Goal: Task Accomplishment & Management: Manage account settings

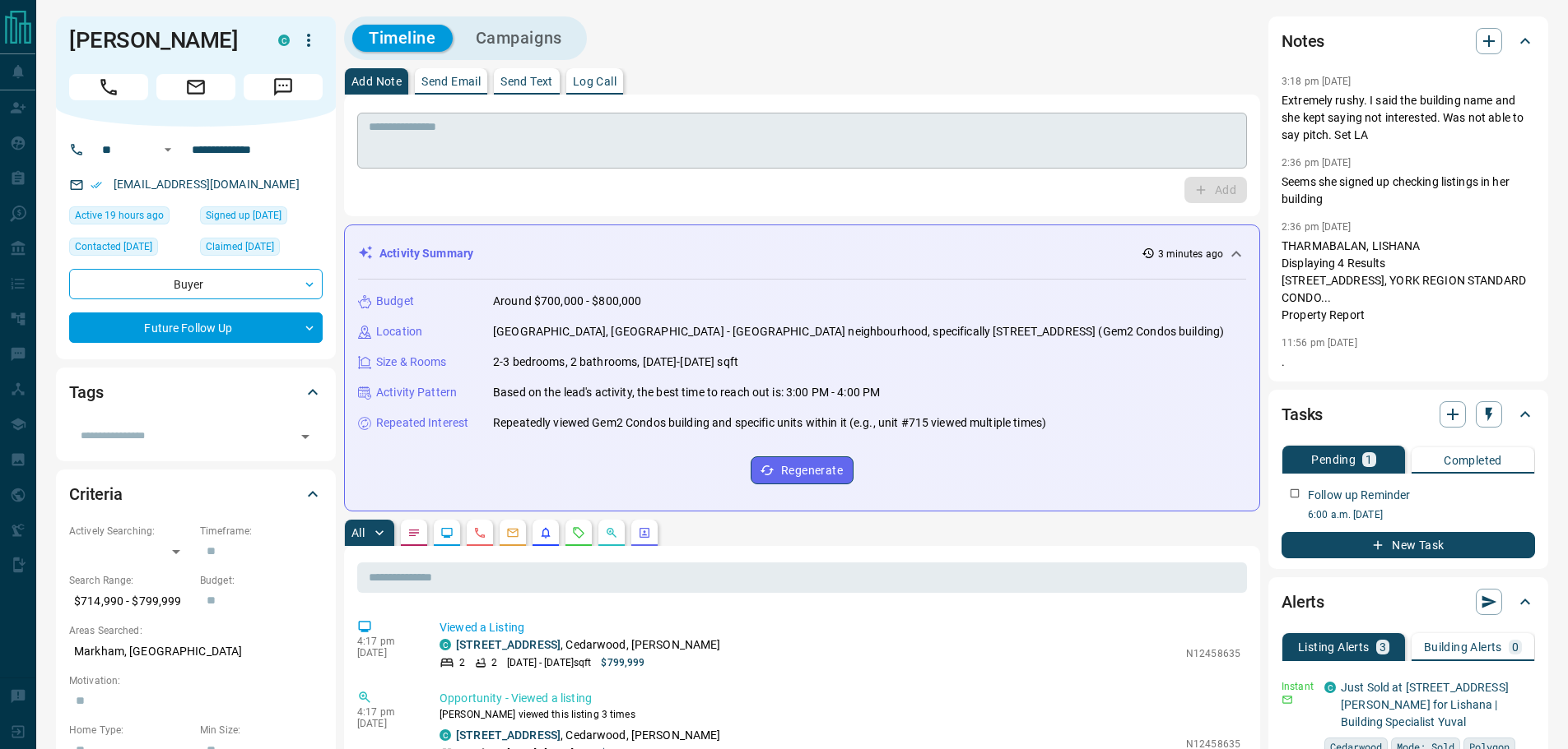
click at [441, 142] on textarea at bounding box center [802, 140] width 867 height 42
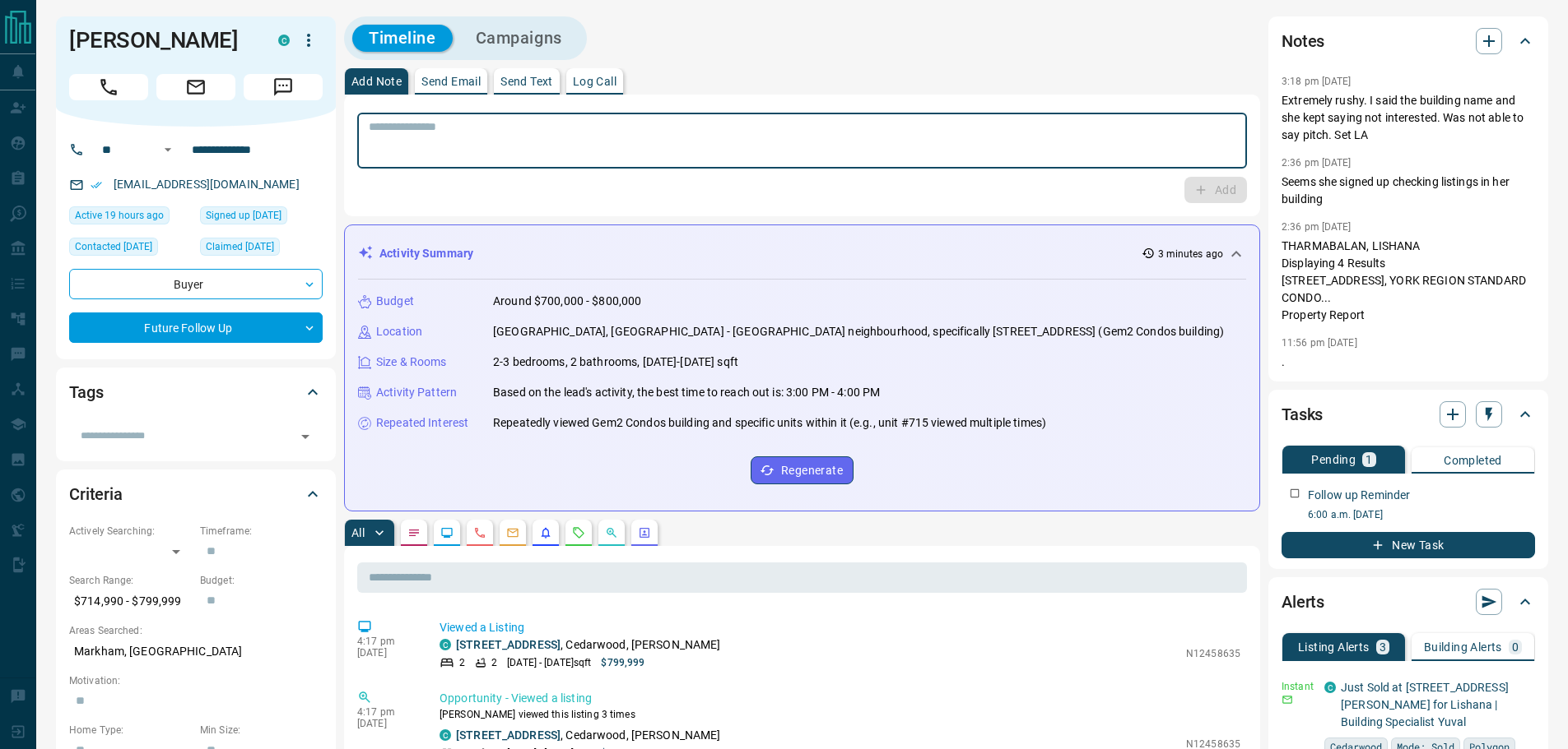
click at [646, 159] on textarea at bounding box center [802, 140] width 867 height 42
type textarea "**********"
click at [1219, 199] on button "Add" at bounding box center [1215, 190] width 63 height 27
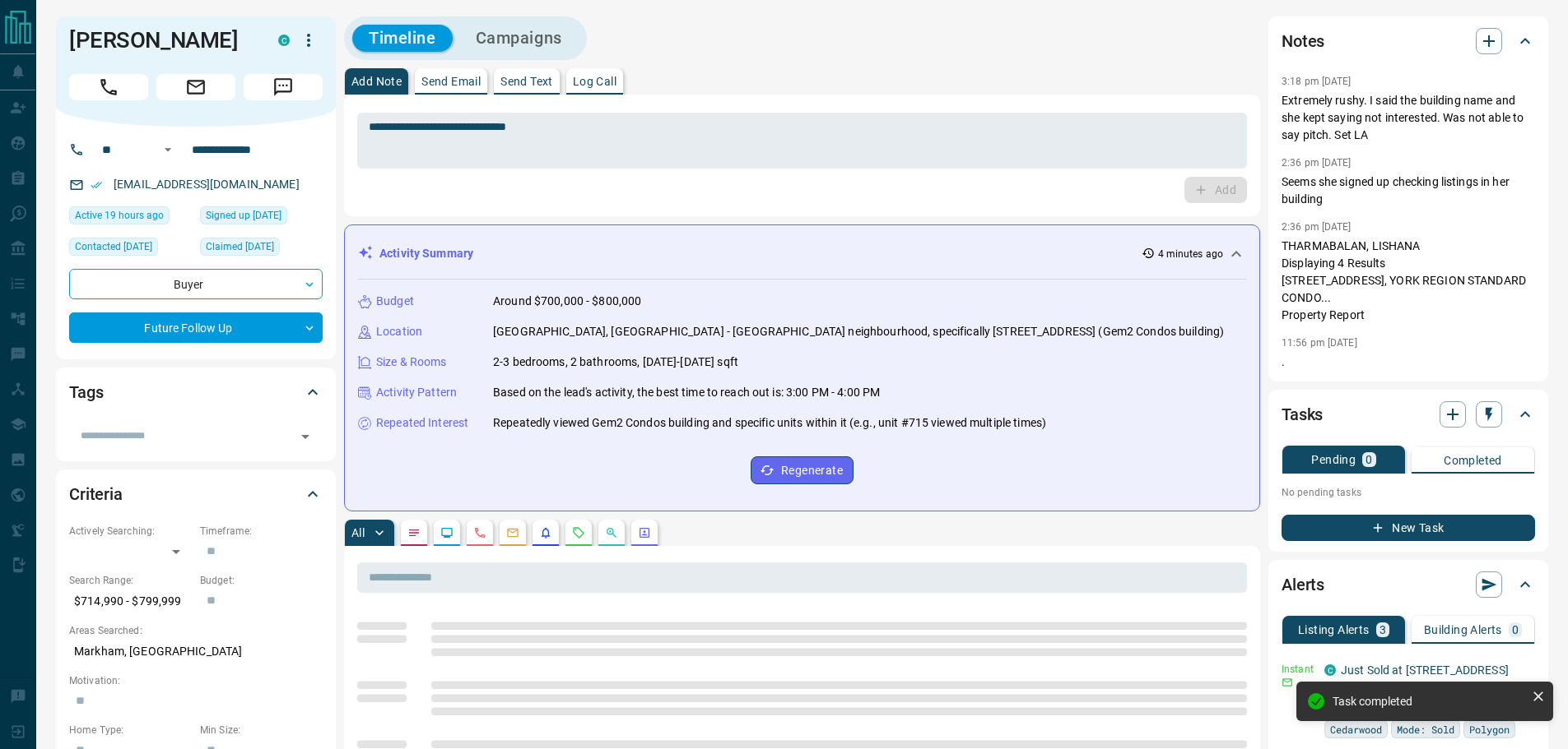
click at [1504, 424] on div "Tasks" at bounding box center [1398, 414] width 234 height 27
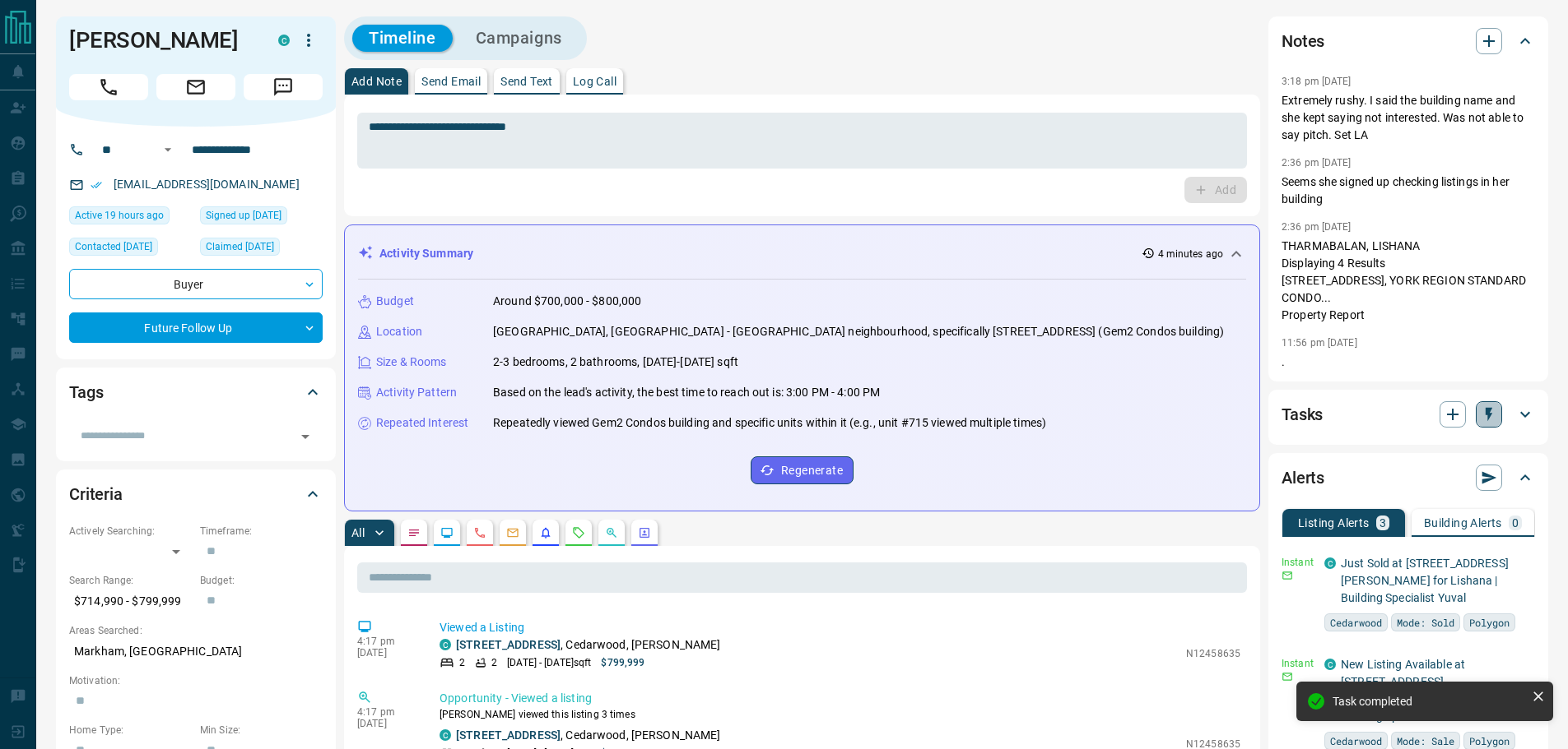
click at [1495, 423] on button "button" at bounding box center [1488, 414] width 27 height 27
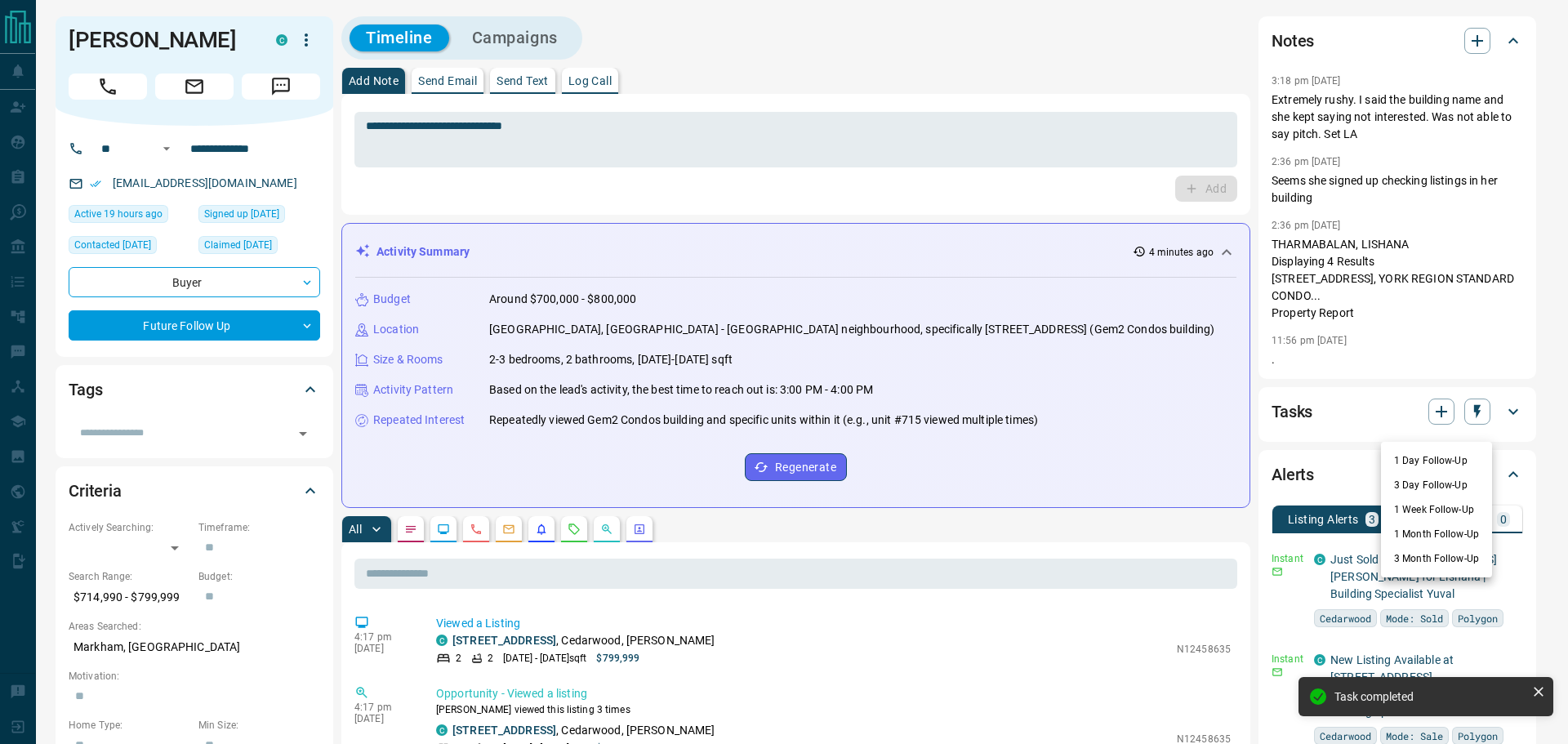
click at [1452, 529] on li "1 Month Follow-Up" at bounding box center [1436, 534] width 111 height 25
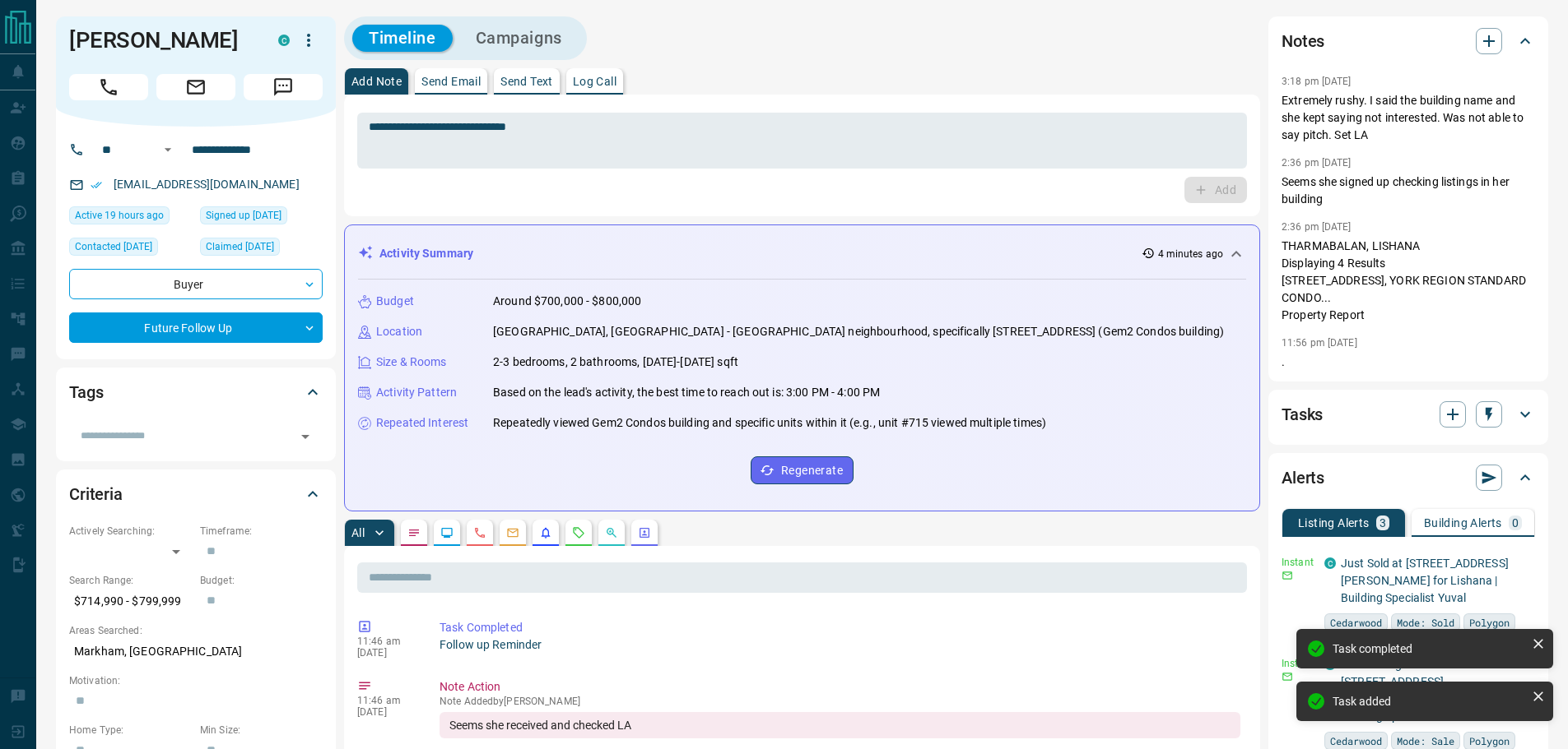
click at [1516, 425] on icon at bounding box center [1524, 414] width 20 height 20
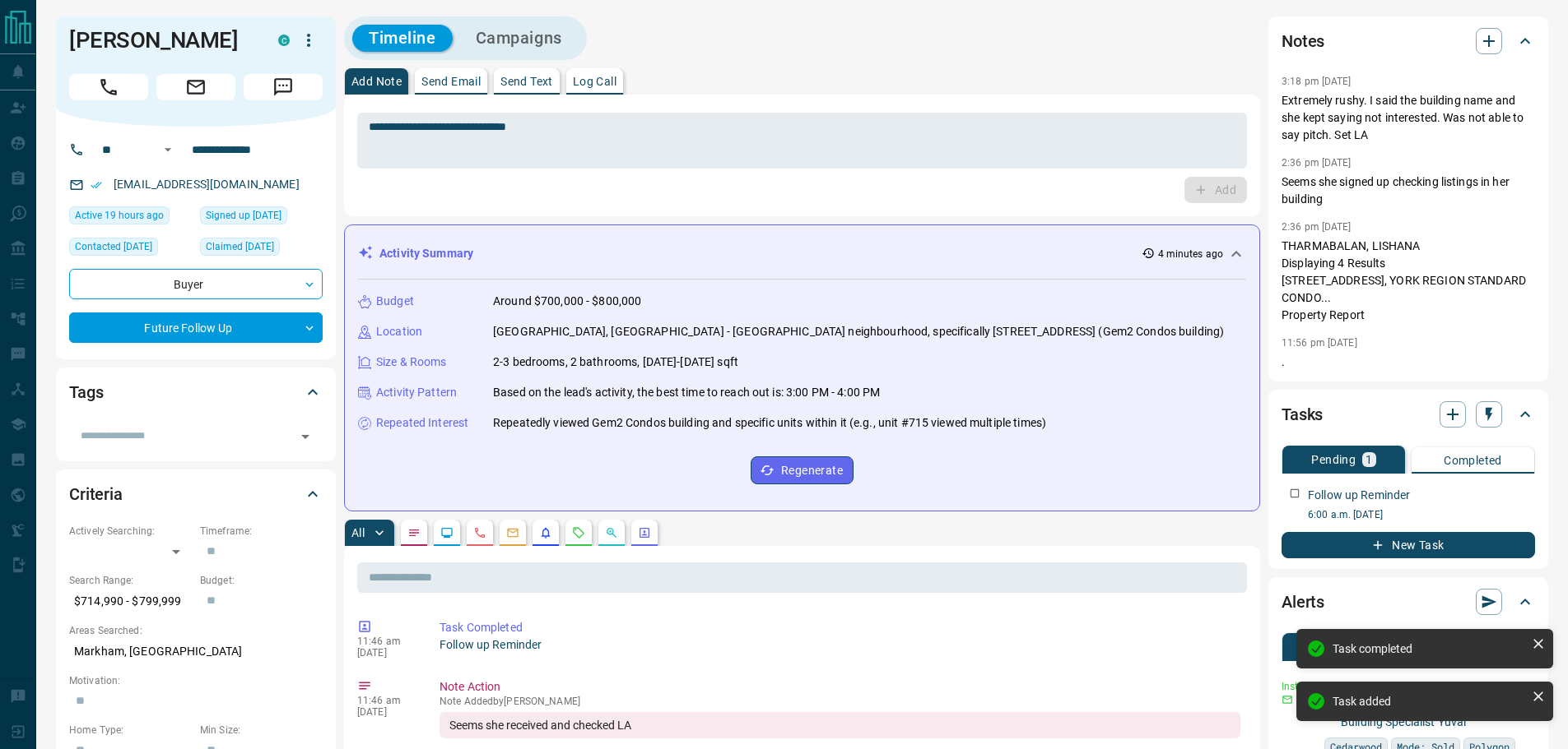
click at [1521, 496] on div "Follow up Reminder 6:00 a.m. [DATE]" at bounding box center [1408, 498] width 253 height 49
click at [1515, 503] on div at bounding box center [1523, 491] width 21 height 23
click at [1518, 502] on button "button" at bounding box center [1523, 490] width 21 height 21
click at [1509, 540] on li "Edit" at bounding box center [1499, 539] width 73 height 25
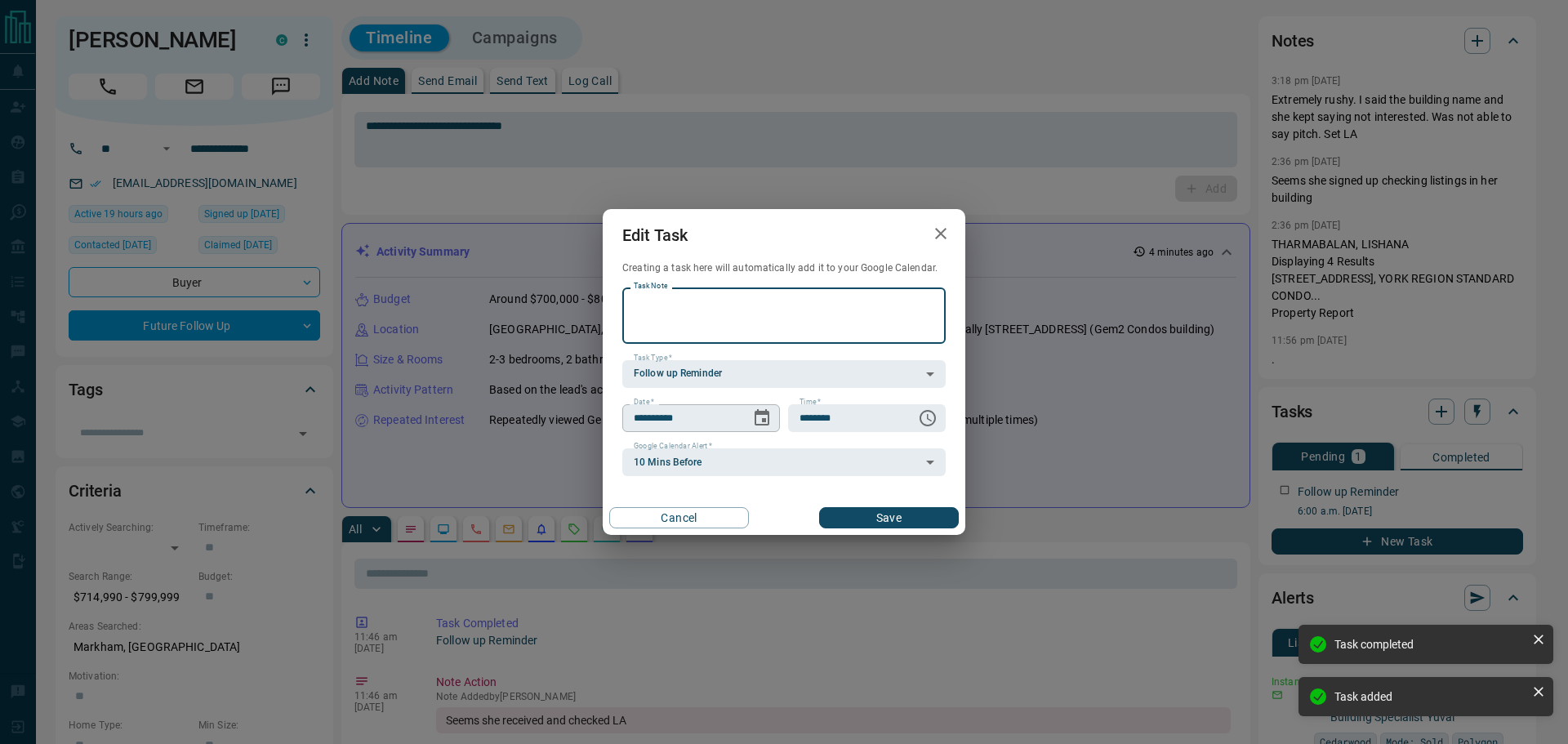
click at [759, 429] on button "Choose date, selected date is Nov 15, 2025" at bounding box center [761, 418] width 32 height 32
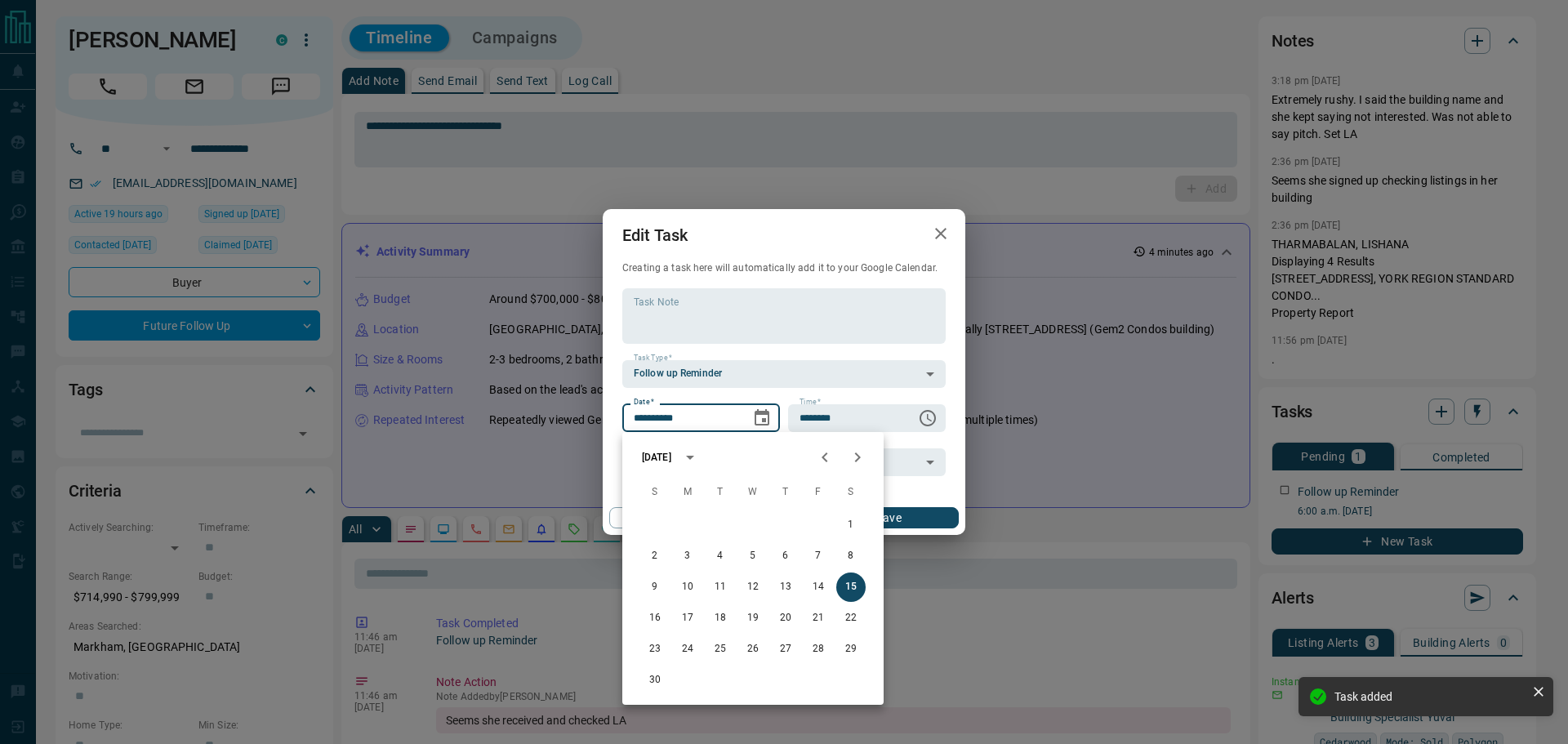
click at [864, 452] on icon "Next month" at bounding box center [858, 457] width 20 height 20
click at [787, 548] on button "11" at bounding box center [785, 556] width 30 height 30
type input "**********"
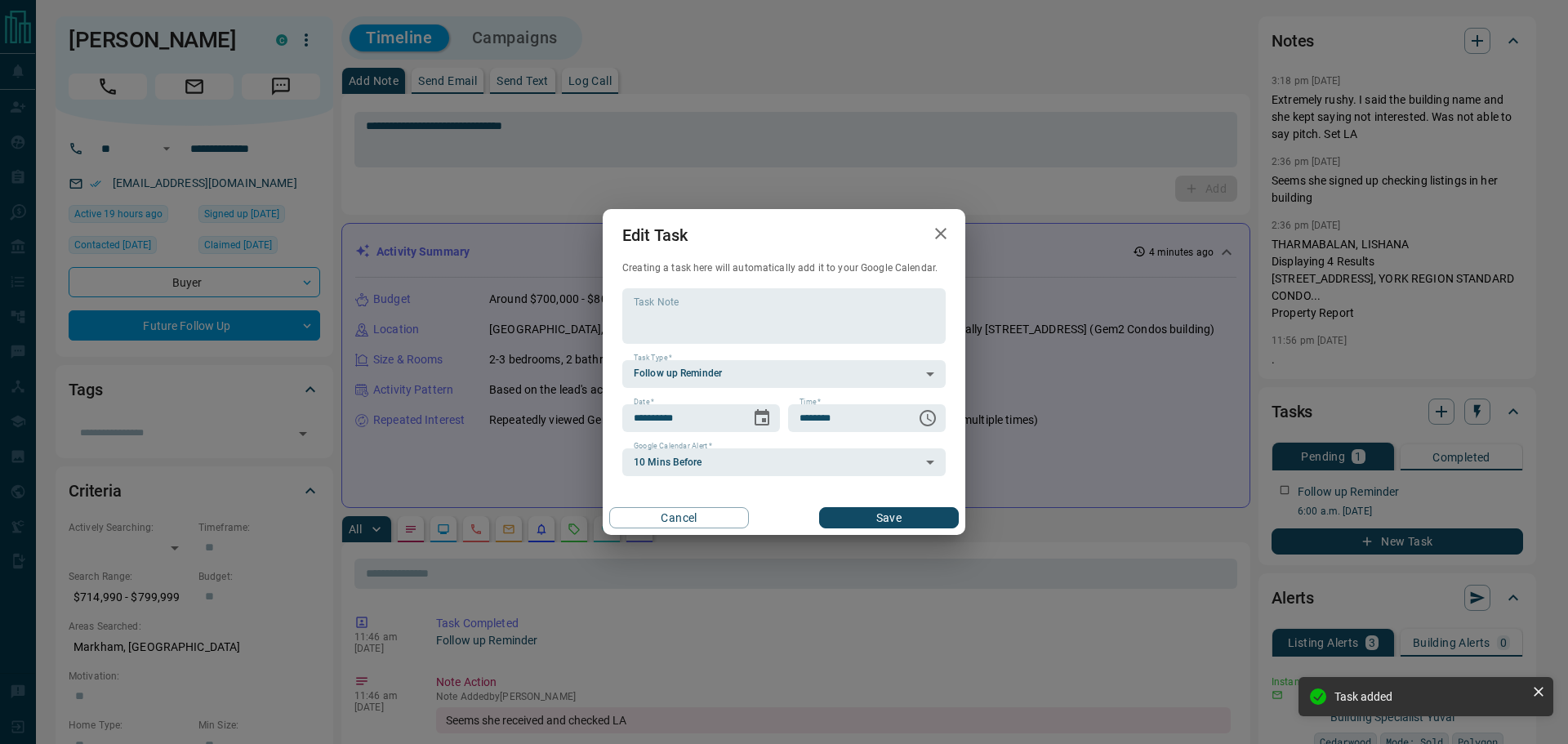
click at [915, 506] on div "Cancel Save" at bounding box center [784, 518] width 363 height 34
click at [911, 516] on button "Save" at bounding box center [889, 518] width 139 height 21
